Goal: Find specific page/section: Find specific page/section

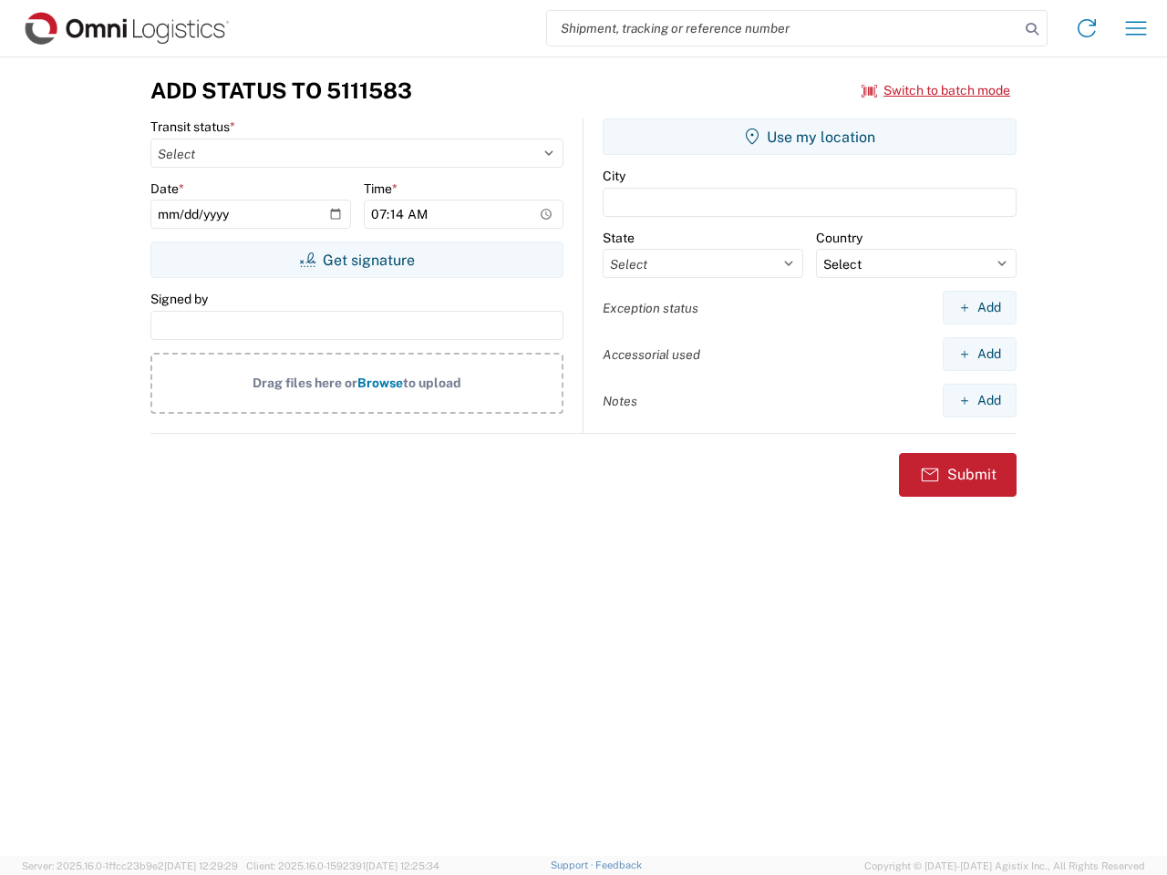
click at [783, 28] on input "search" at bounding box center [783, 28] width 472 height 35
click at [1032, 29] on icon at bounding box center [1032, 29] width 26 height 26
click at [1087, 28] on icon at bounding box center [1086, 28] width 29 height 29
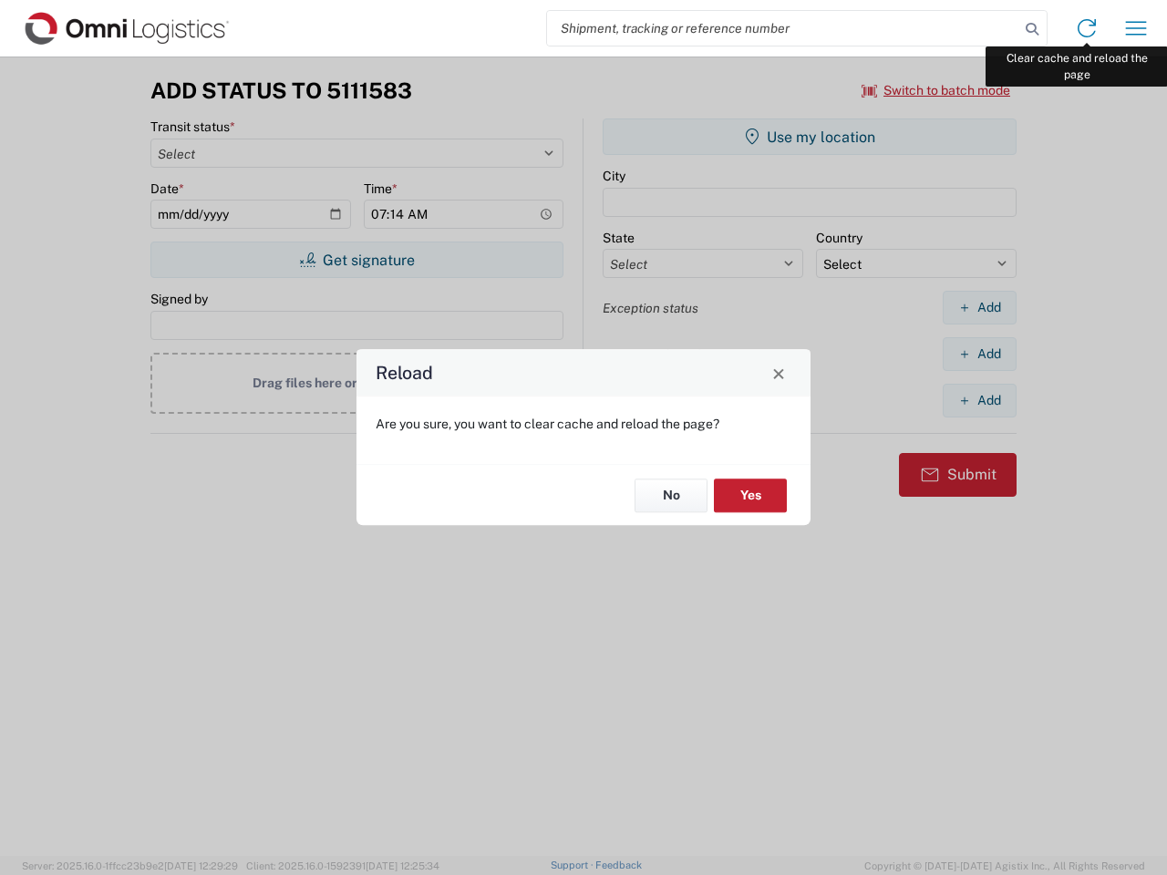
click at [1136, 28] on div "Reload Are you sure, you want to clear cache and reload the page? No Yes" at bounding box center [583, 437] width 1167 height 875
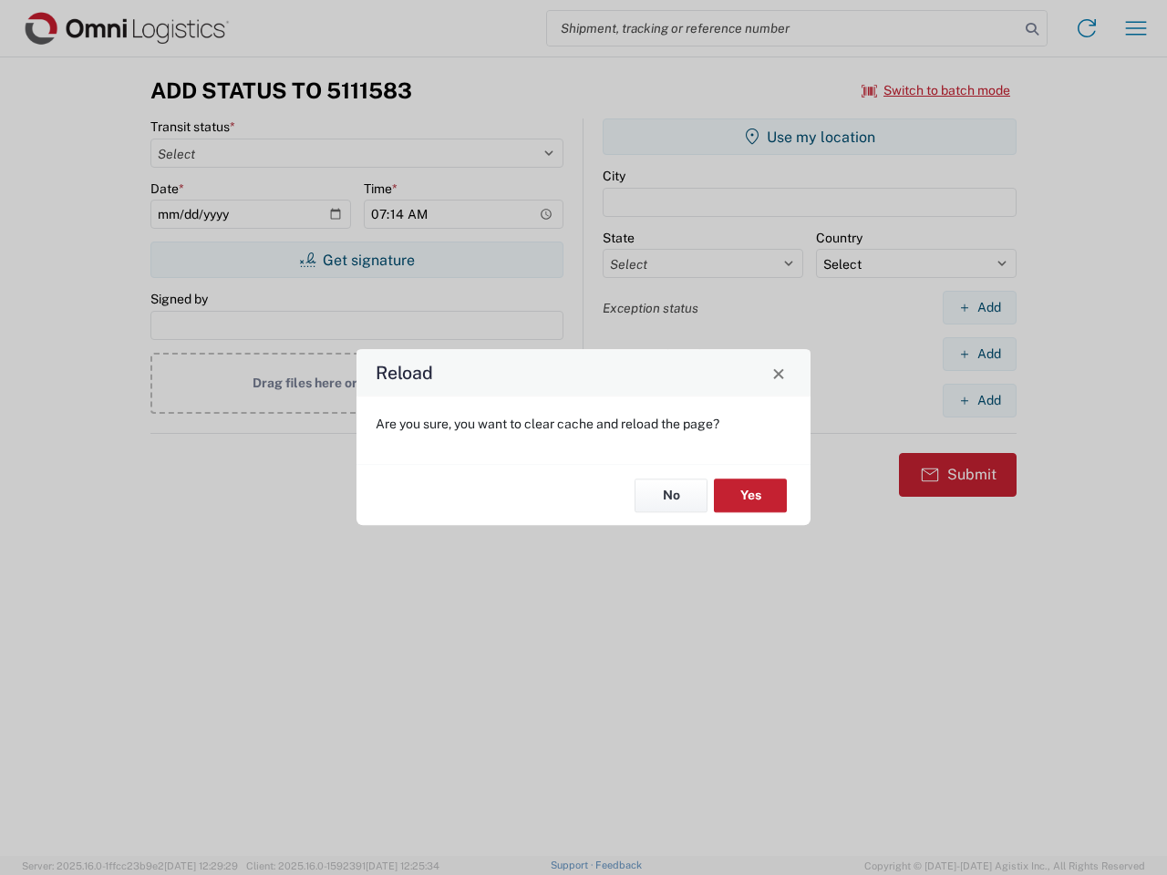
click at [936, 90] on div "Reload Are you sure, you want to clear cache and reload the page? No Yes" at bounding box center [583, 437] width 1167 height 875
click at [356, 260] on div "Reload Are you sure, you want to clear cache and reload the page? No Yes" at bounding box center [583, 437] width 1167 height 875
click at [809, 137] on div "Reload Are you sure, you want to clear cache and reload the page? No Yes" at bounding box center [583, 437] width 1167 height 875
click at [979, 307] on div "Reload Are you sure, you want to clear cache and reload the page? No Yes" at bounding box center [583, 437] width 1167 height 875
click at [979, 354] on div "Reload Are you sure, you want to clear cache and reload the page? No Yes" at bounding box center [583, 437] width 1167 height 875
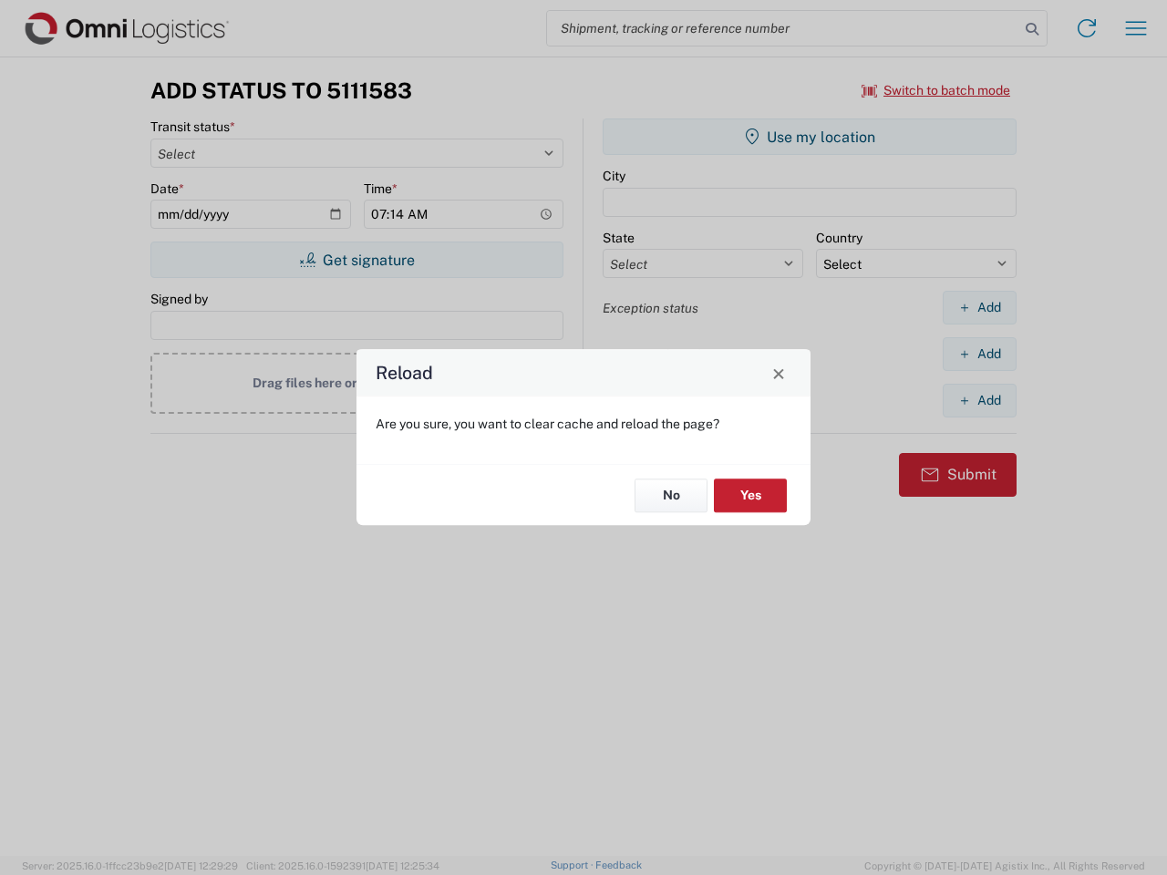
click at [979, 400] on div "Reload Are you sure, you want to clear cache and reload the page? No Yes" at bounding box center [583, 437] width 1167 height 875
